Goal: Task Accomplishment & Management: Manage account settings

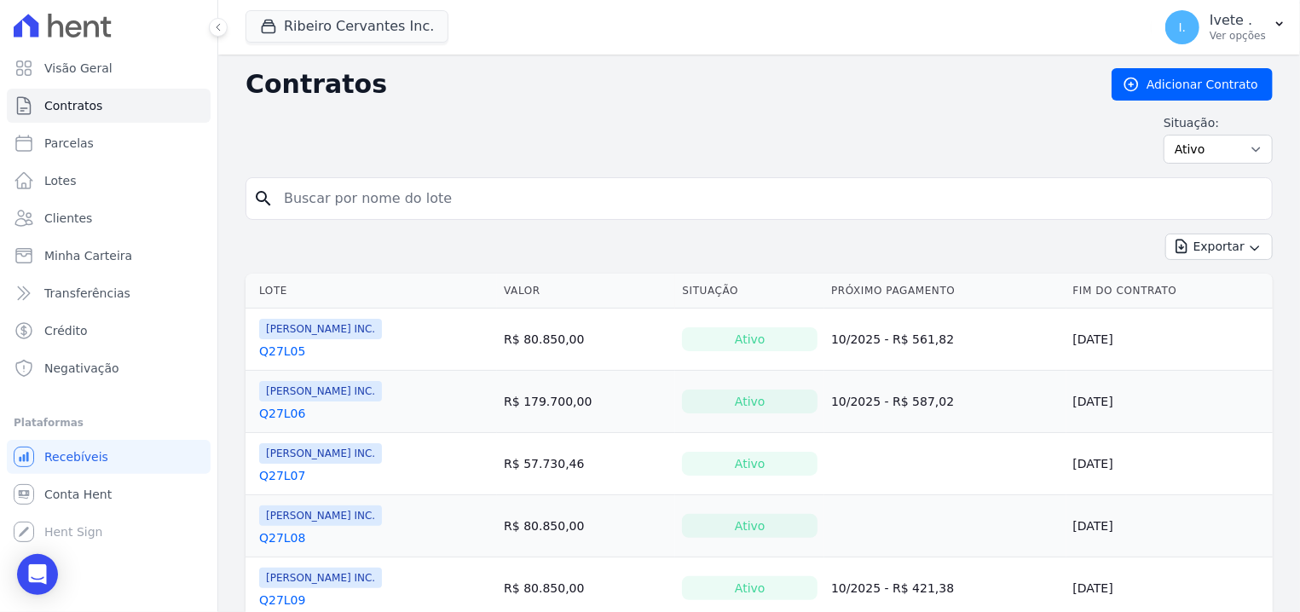
click at [289, 200] on input "search" at bounding box center [770, 199] width 992 height 34
type input "Q 28 L08"
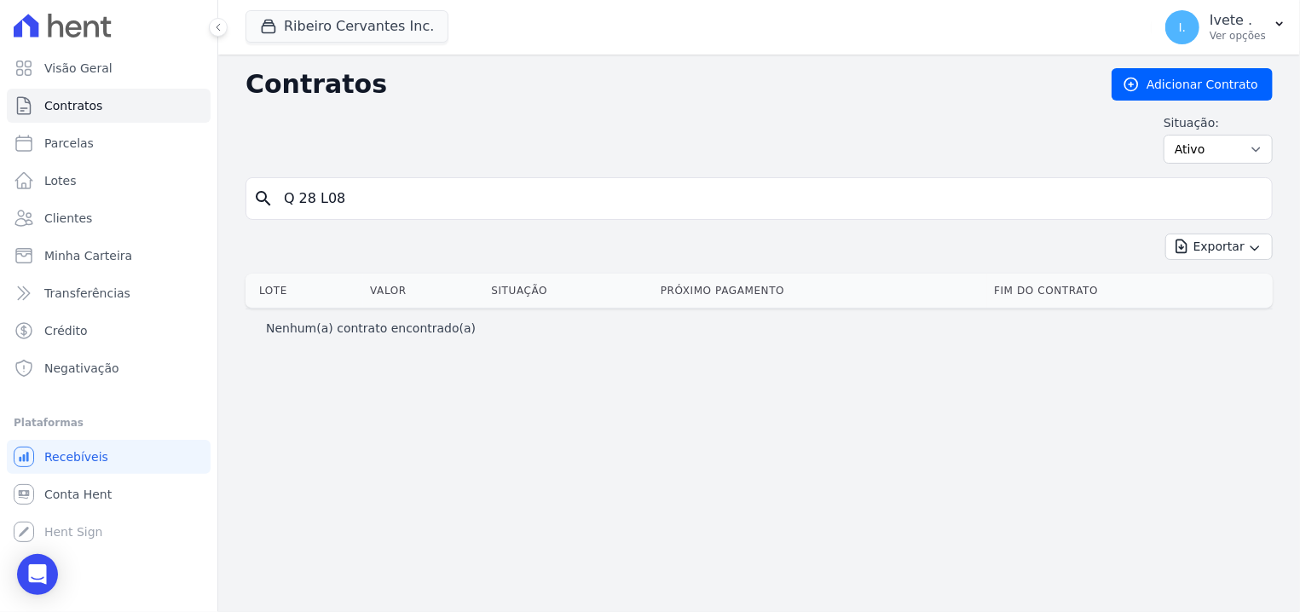
click at [346, 203] on input "Q 28 L08" at bounding box center [770, 199] width 992 height 34
type input "Q28L08"
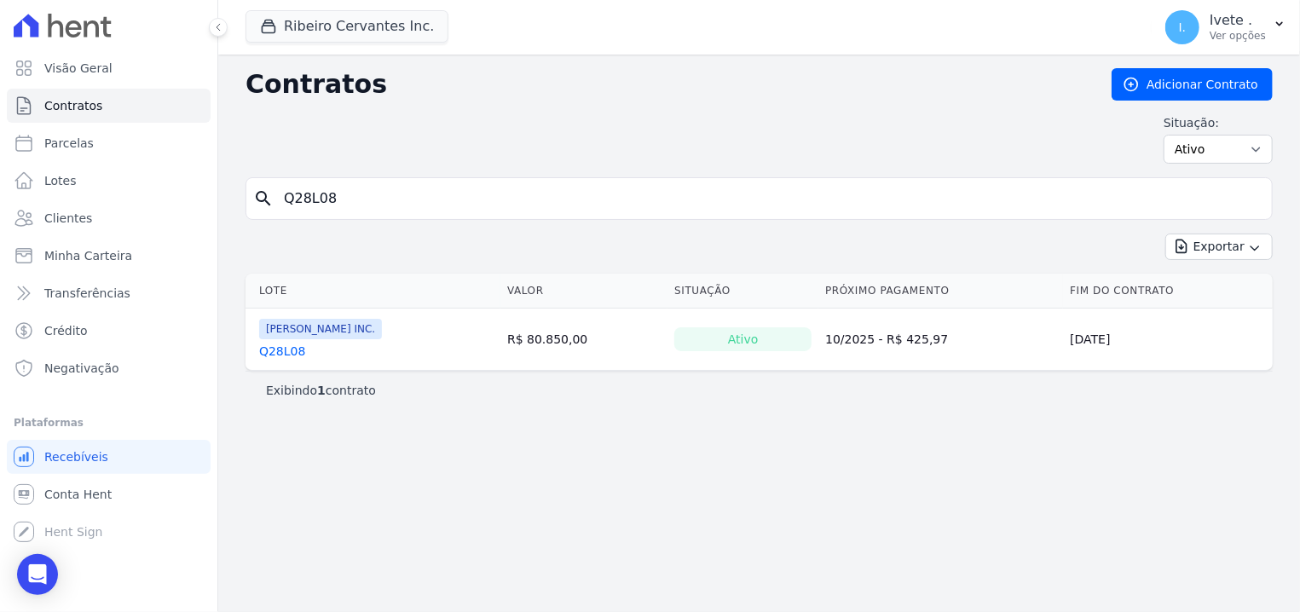
click at [298, 345] on link "Q28L08" at bounding box center [282, 351] width 46 height 17
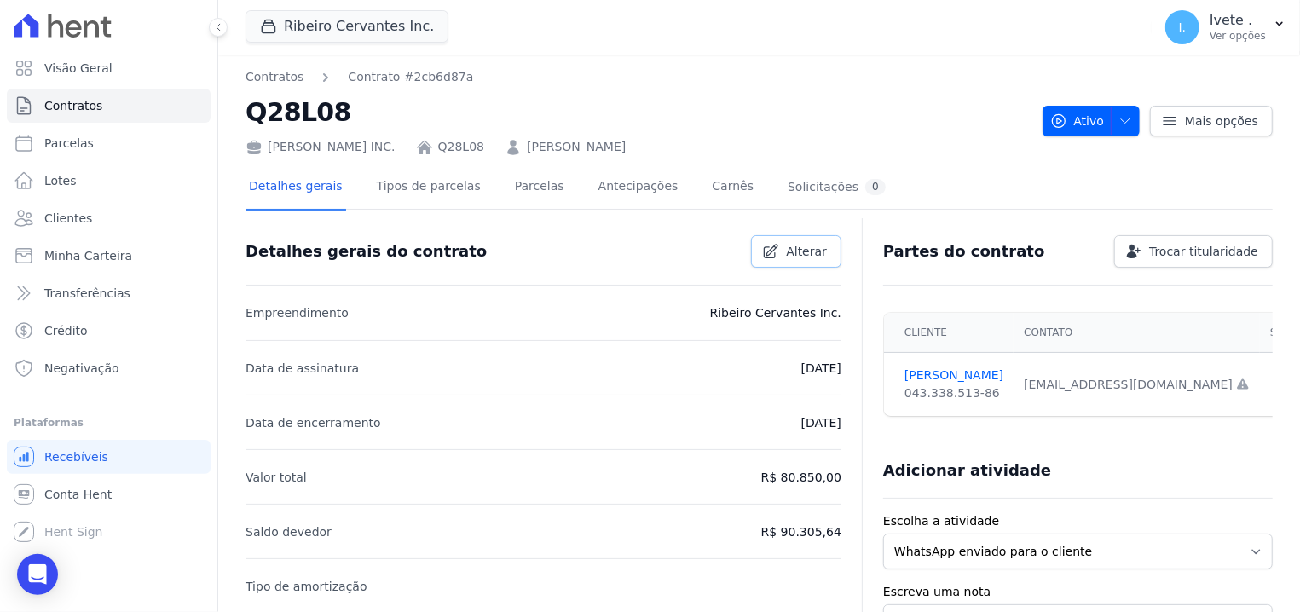
click at [808, 255] on span "Alterar" at bounding box center [806, 251] width 41 height 17
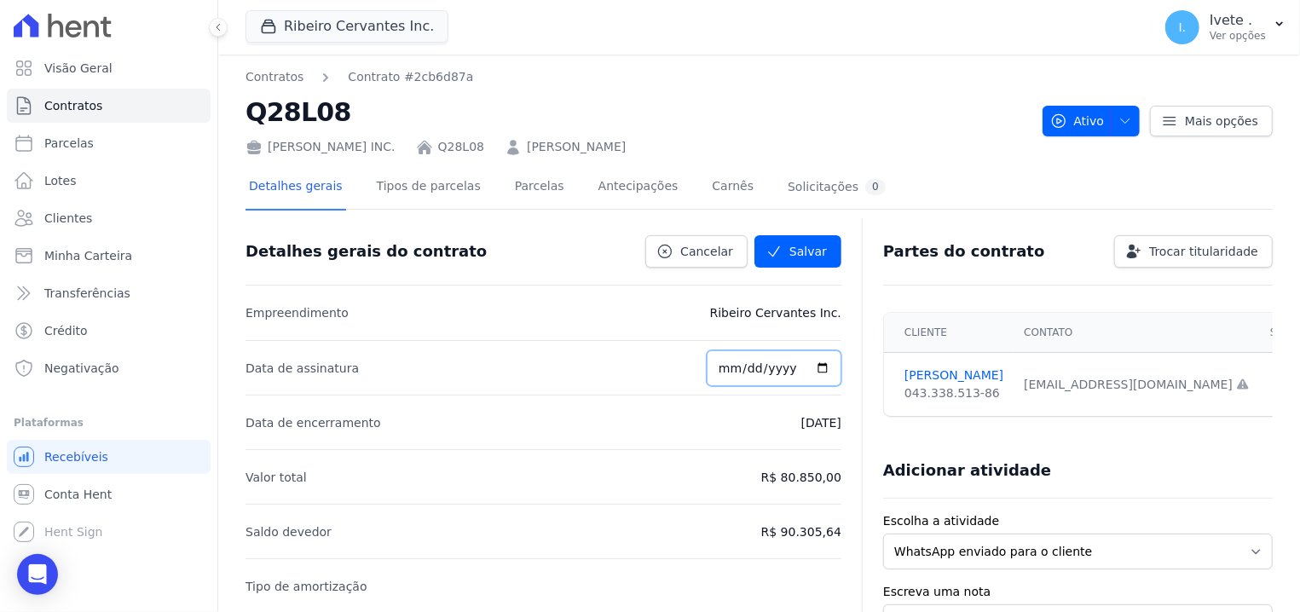
click at [748, 366] on input "[DATE]" at bounding box center [774, 368] width 135 height 36
type input "[DATE]"
click at [755, 235] on button "Salvar" at bounding box center [798, 251] width 87 height 32
click at [813, 267] on div "Detalhes gerais do contrato Cancelar [GEOGRAPHIC_DATA]" at bounding box center [544, 251] width 596 height 67
click at [749, 380] on input "[DATE]" at bounding box center [774, 368] width 135 height 36
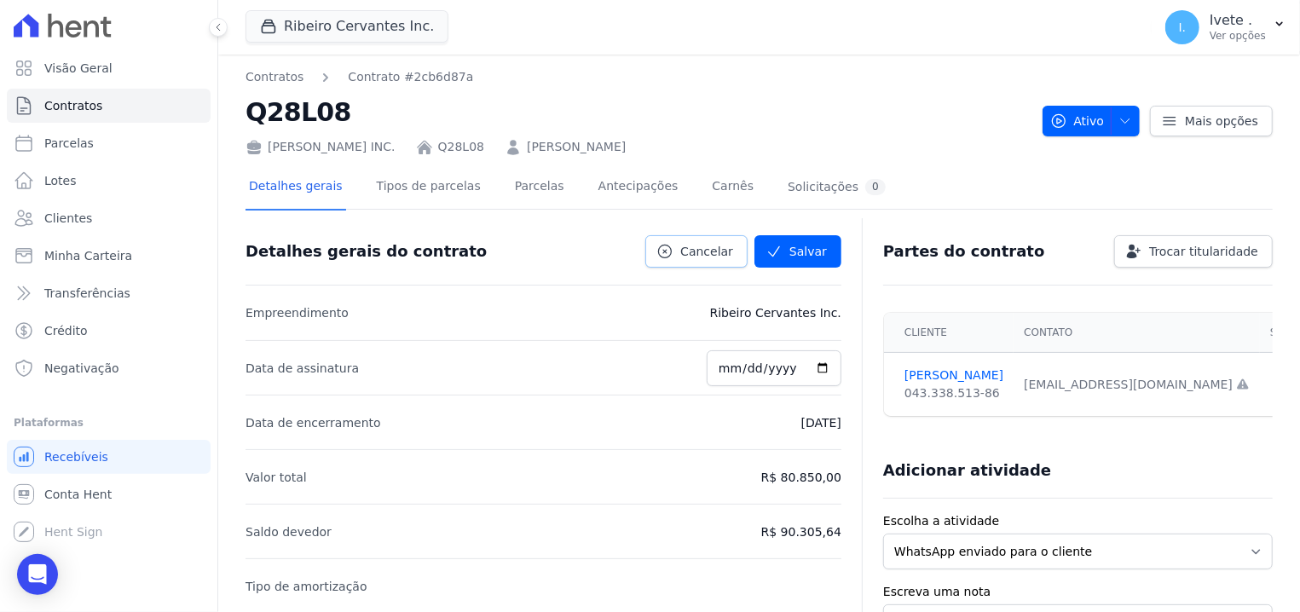
click at [704, 244] on span "Cancelar" at bounding box center [706, 251] width 53 height 17
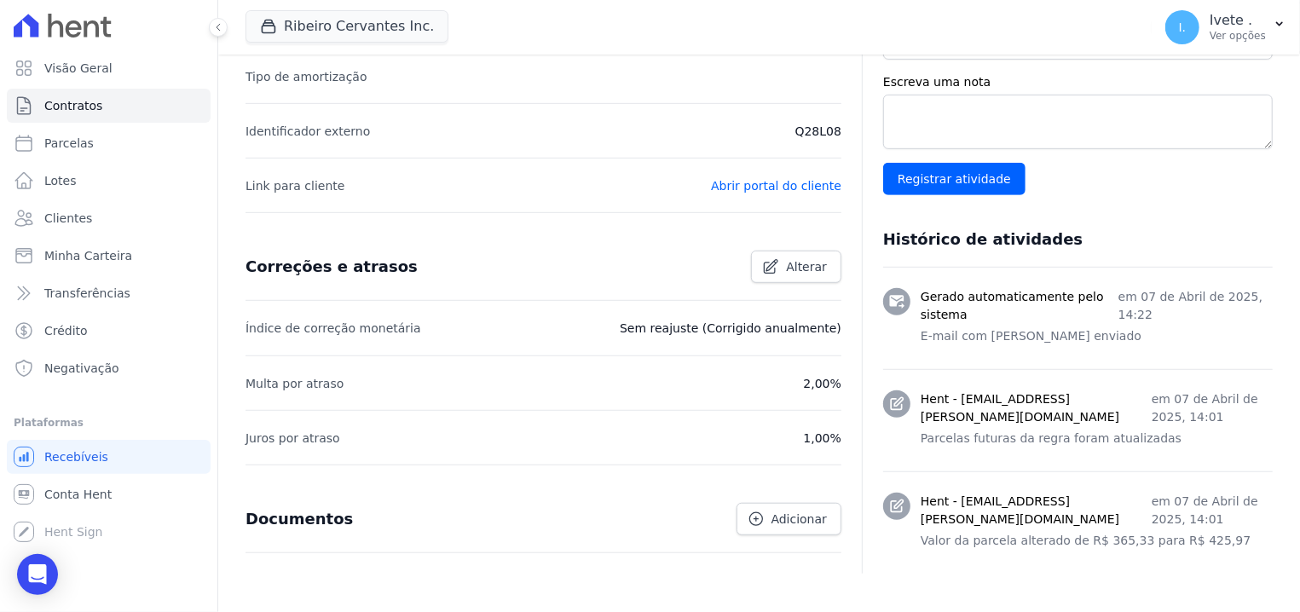
scroll to position [542, 0]
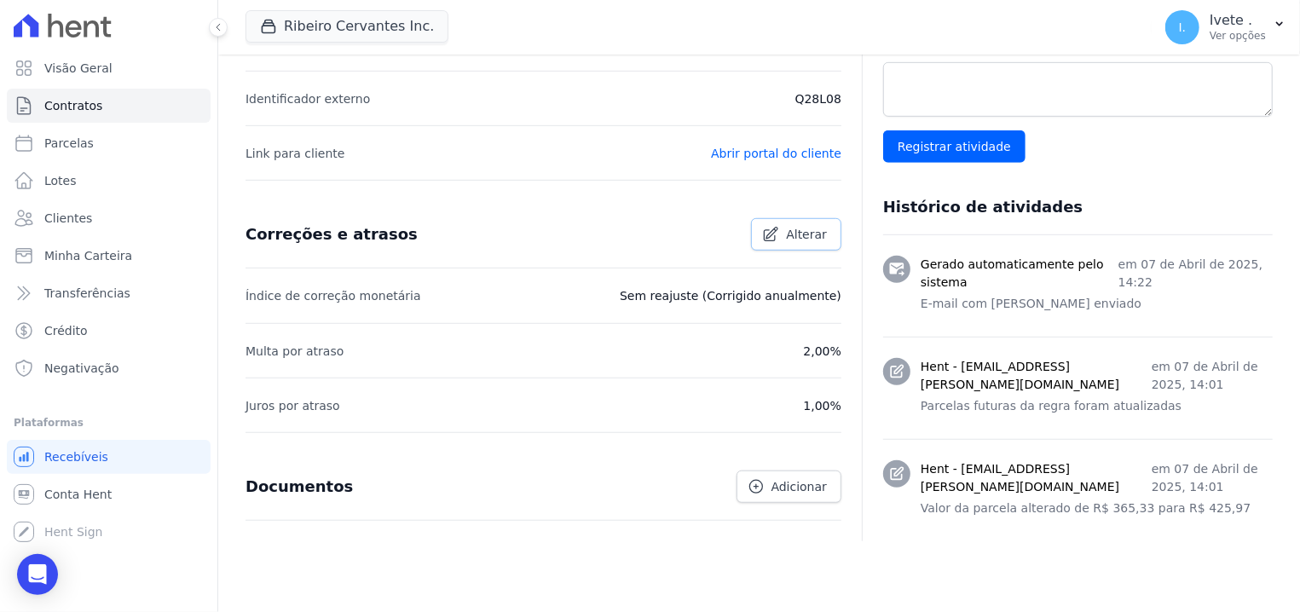
click at [794, 250] on link "Alterar" at bounding box center [796, 234] width 90 height 32
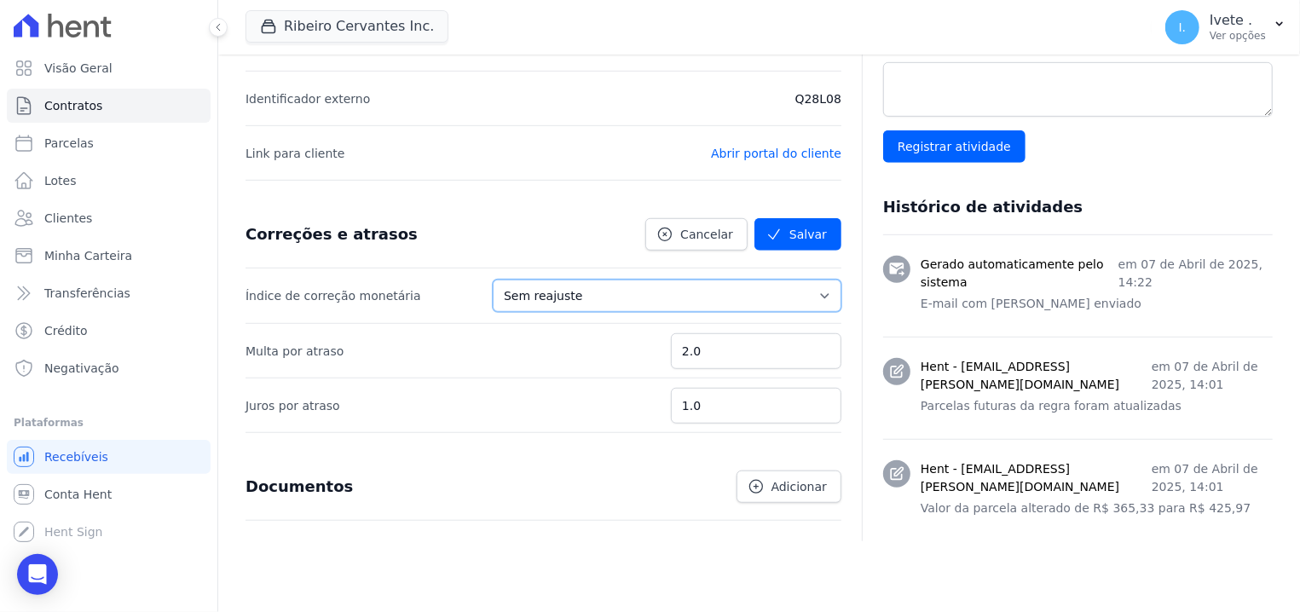
click at [493, 280] on select "Sem reajuste Média dos últimos 12 meses acumulado de INCCM Média dos últimos 12…" at bounding box center [667, 296] width 349 height 32
select select "igpm"
click option "IGPM" at bounding box center [0, 0] width 0 height 0
click at [801, 227] on button "Salvar" at bounding box center [798, 234] width 87 height 32
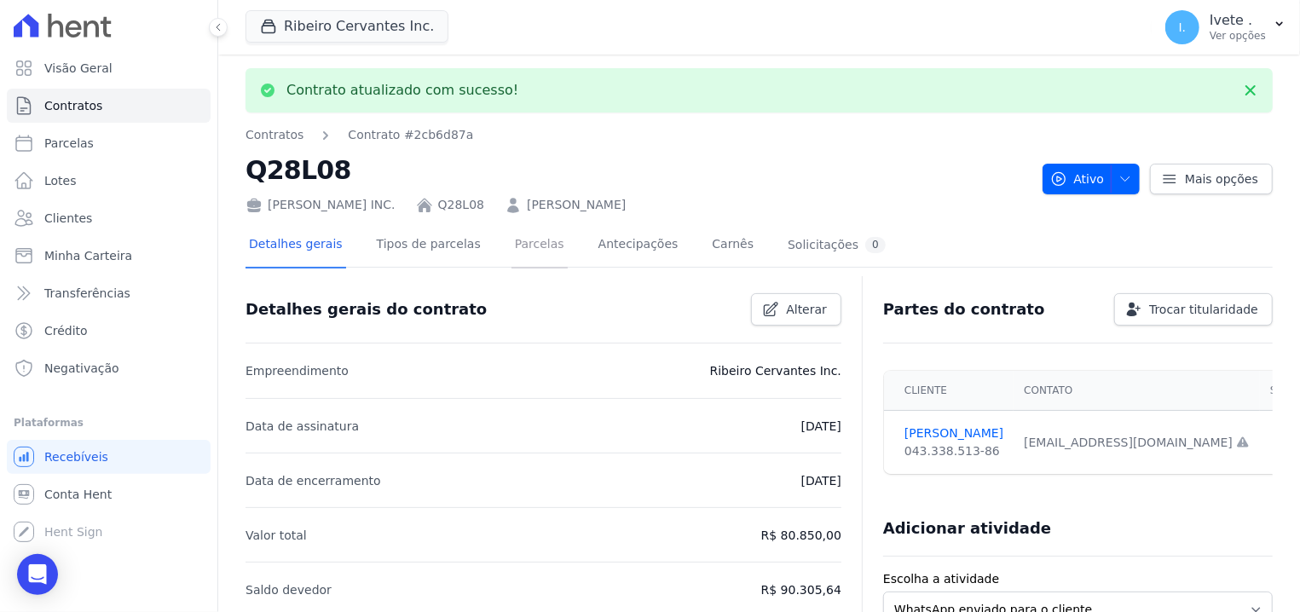
click at [512, 245] on link "Parcelas" at bounding box center [540, 245] width 56 height 45
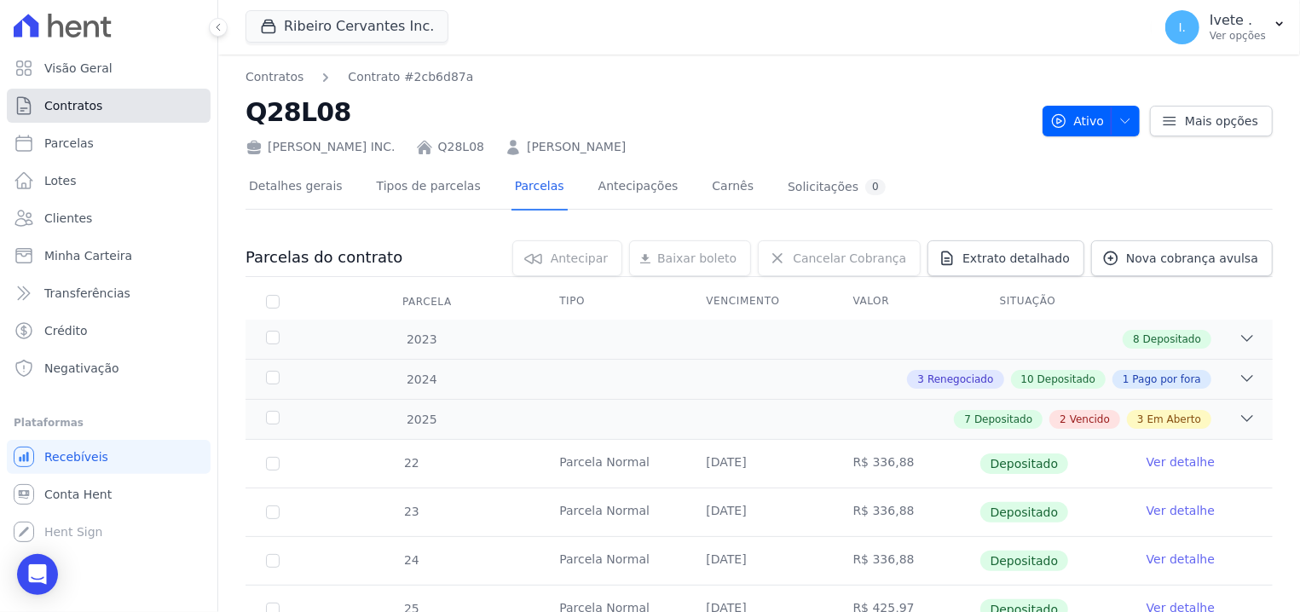
click at [72, 101] on span "Contratos" at bounding box center [73, 105] width 58 height 17
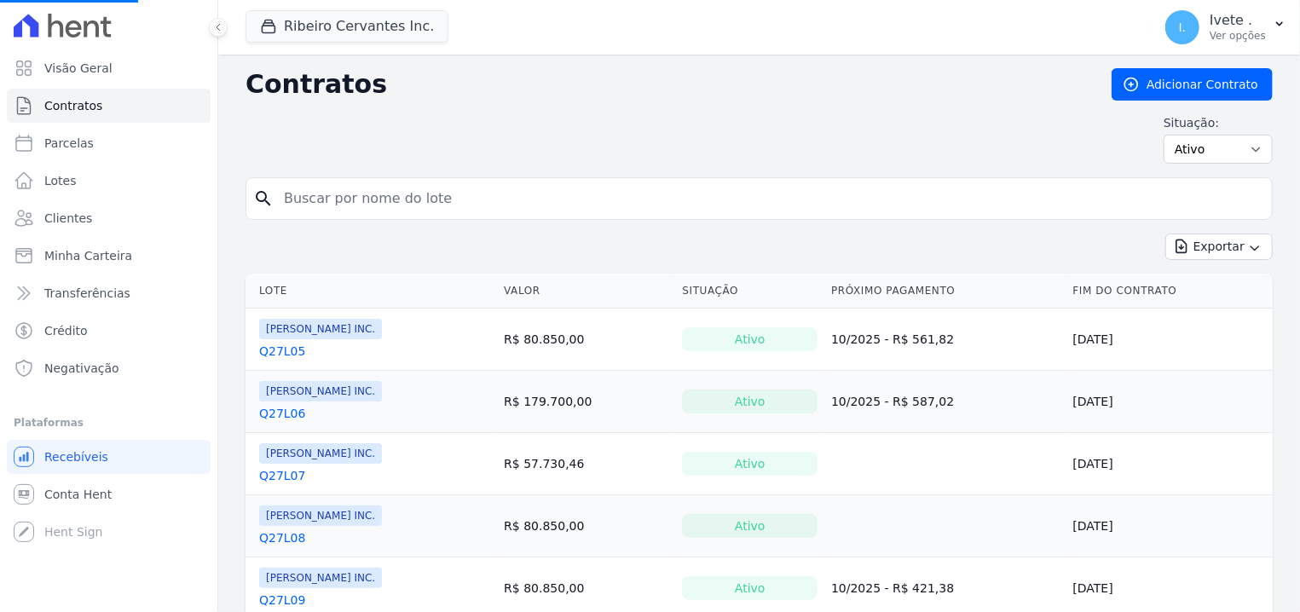
click at [328, 211] on input "search" at bounding box center [770, 199] width 992 height 34
type input "Q28L09"
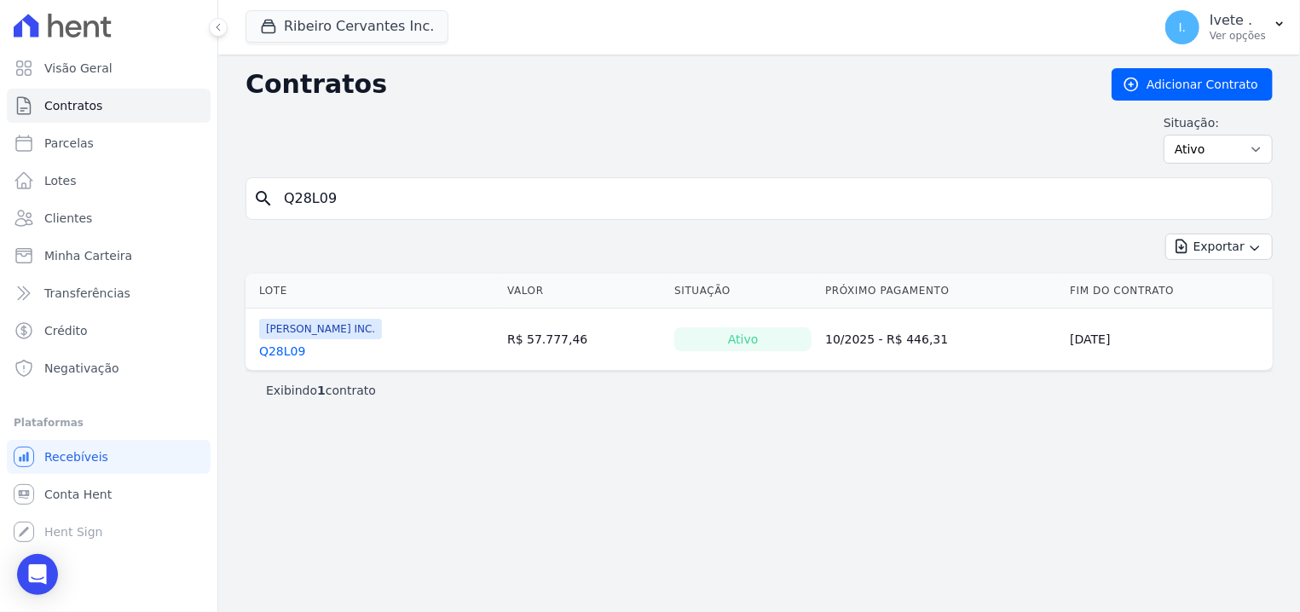
click at [273, 358] on link "Q28L09" at bounding box center [282, 351] width 46 height 17
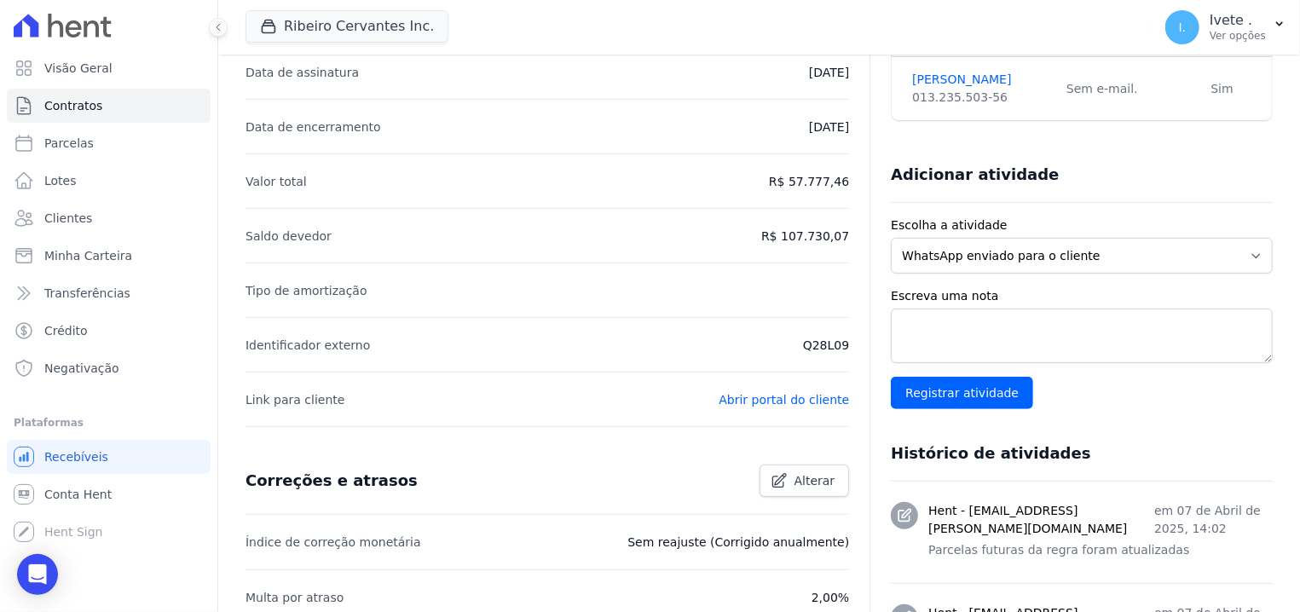
scroll to position [325, 0]
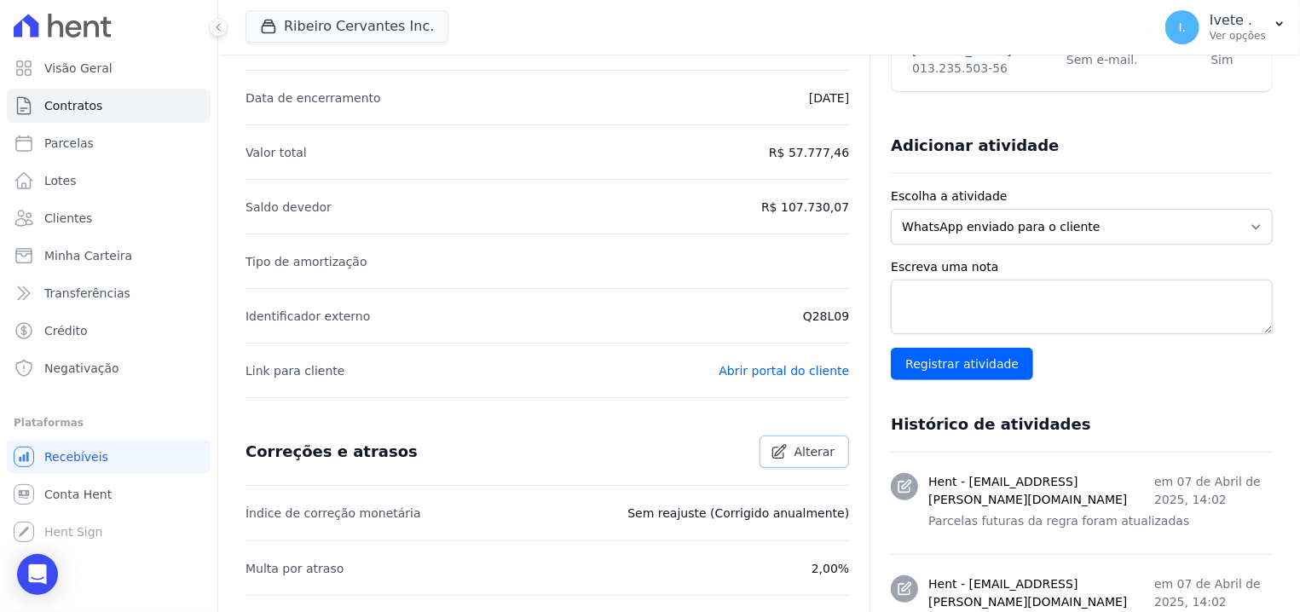
click at [792, 437] on link "Alterar" at bounding box center [805, 452] width 90 height 32
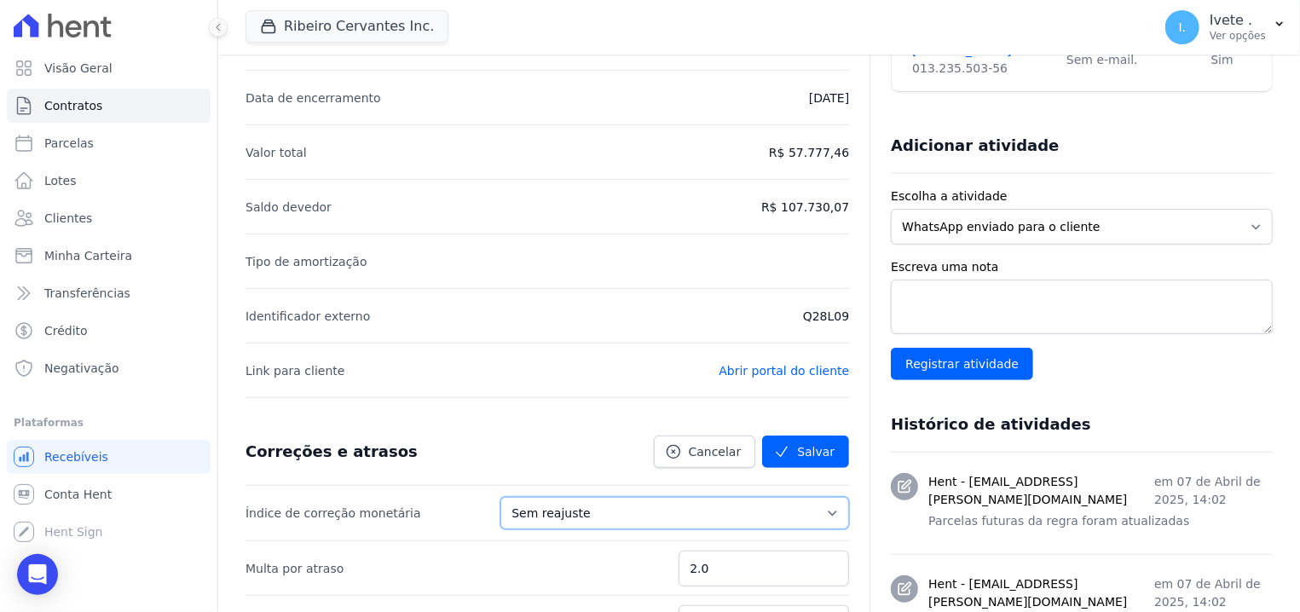
click at [500, 497] on select "Sem reajuste Média dos últimos 12 meses acumulado de INCCM Média dos últimos 12…" at bounding box center [674, 513] width 349 height 32
select select "igpm"
click option "IGPM" at bounding box center [0, 0] width 0 height 0
click at [800, 450] on button "Salvar" at bounding box center [805, 452] width 87 height 32
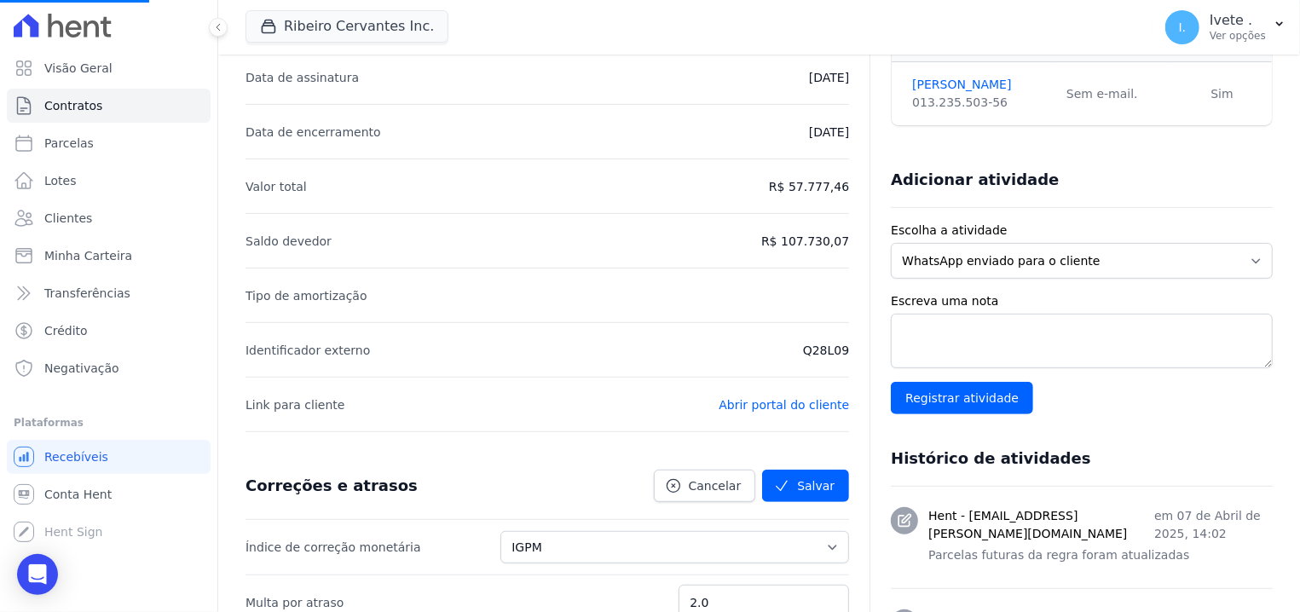
scroll to position [434, 0]
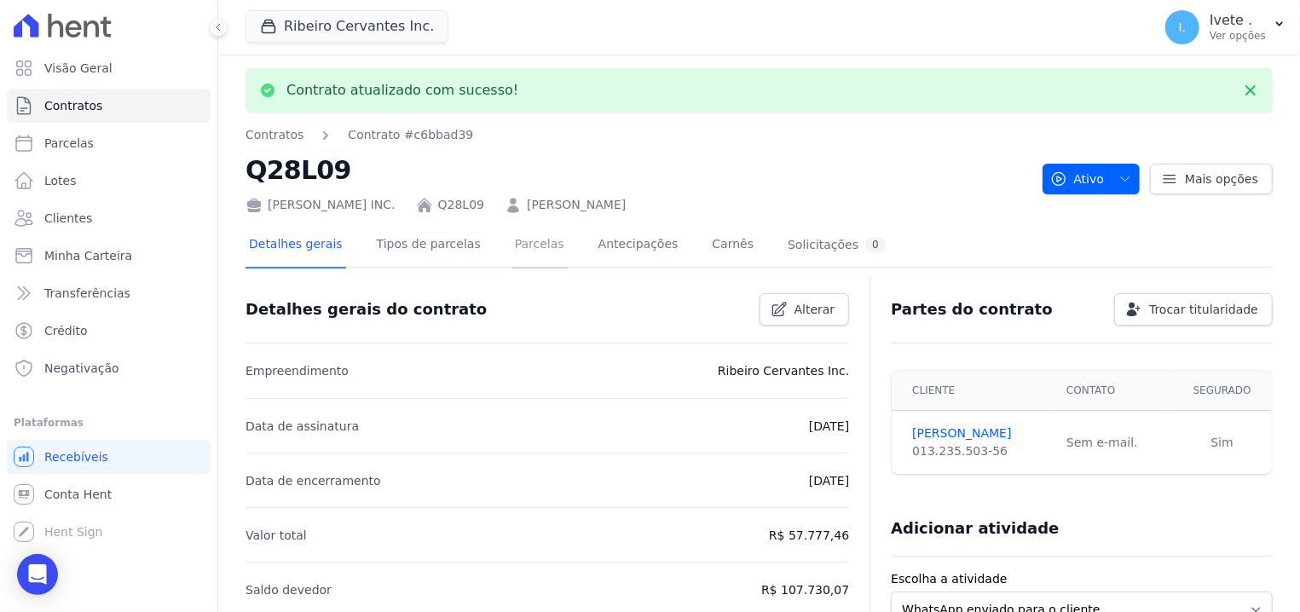
click at [512, 252] on link "Parcelas" at bounding box center [540, 245] width 56 height 45
